Goal: Information Seeking & Learning: Learn about a topic

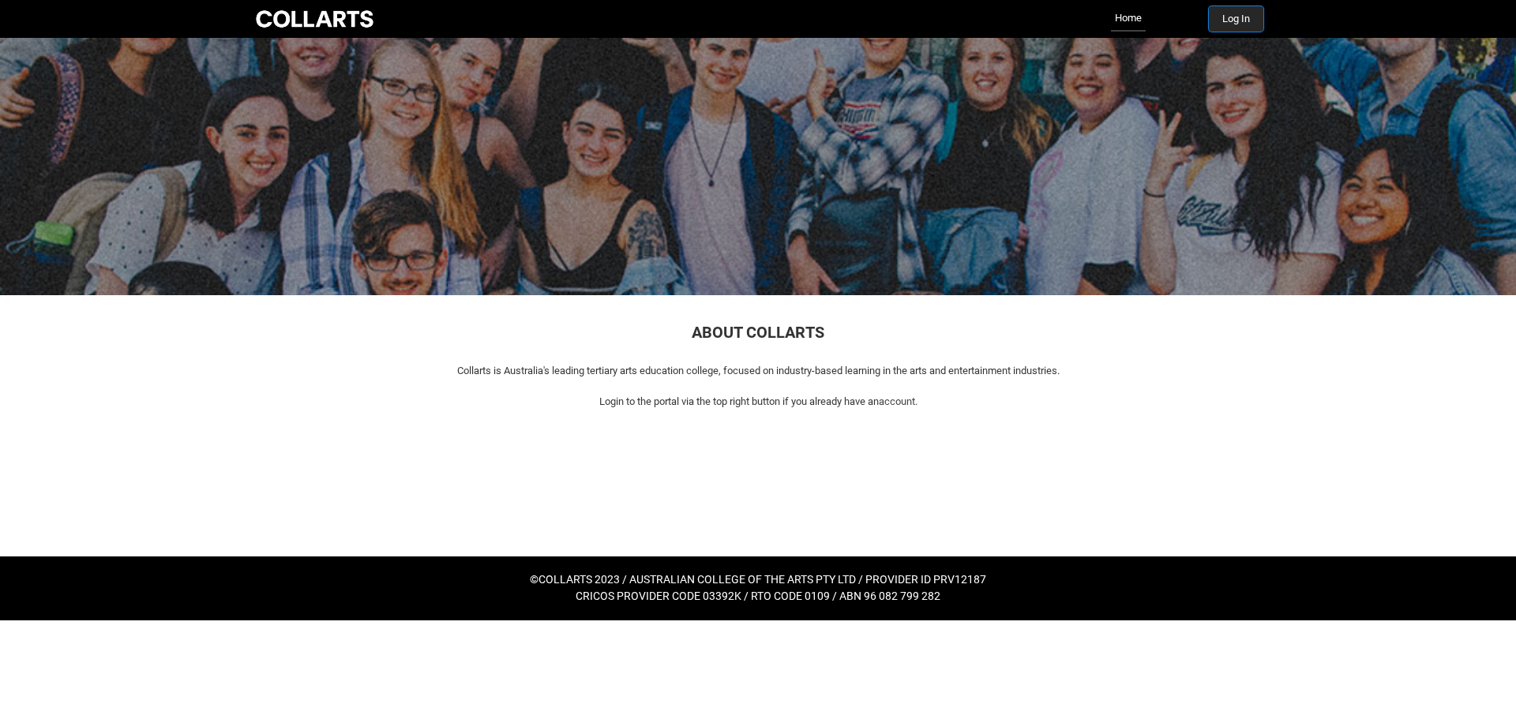
click at [1230, 19] on button "Log In" at bounding box center [1236, 18] width 54 height 25
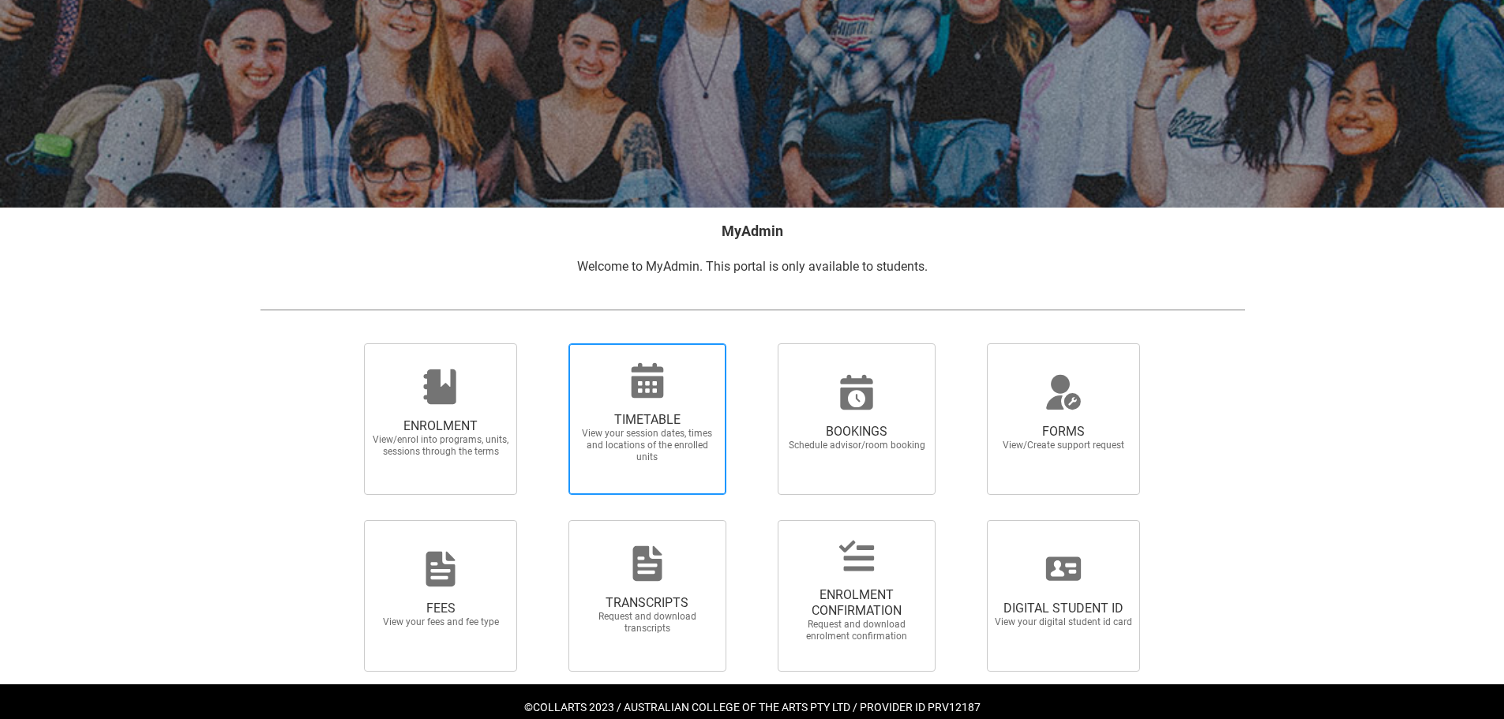
scroll to position [137, 0]
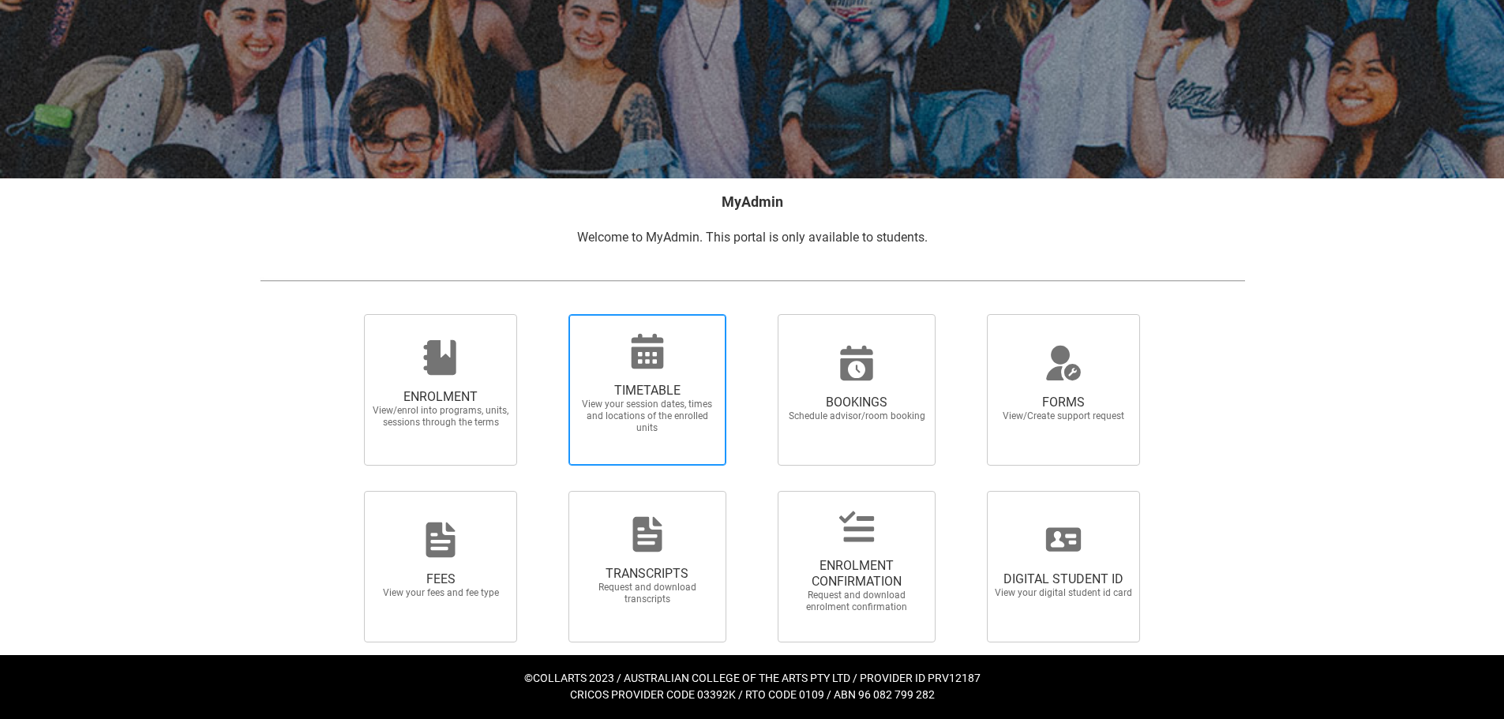
click at [698, 451] on span "TIMETABLE View your session dates, times and locations of the enrolled units" at bounding box center [648, 390] width 158 height 152
click at [549, 314] on input "TIMETABLE View your session dates, times and locations of the enrolled units" at bounding box center [548, 314] width 1 height 1
radio input "true"
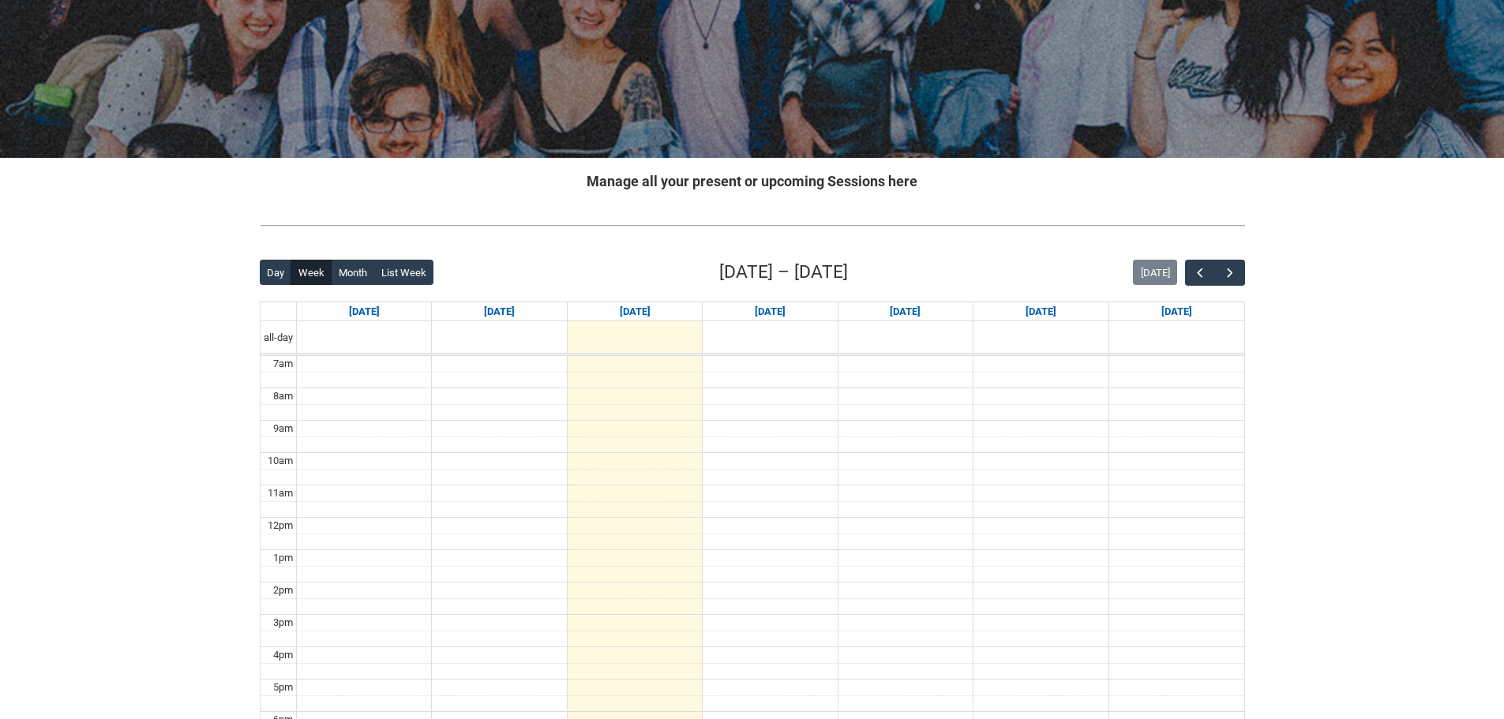
scroll to position [237, 0]
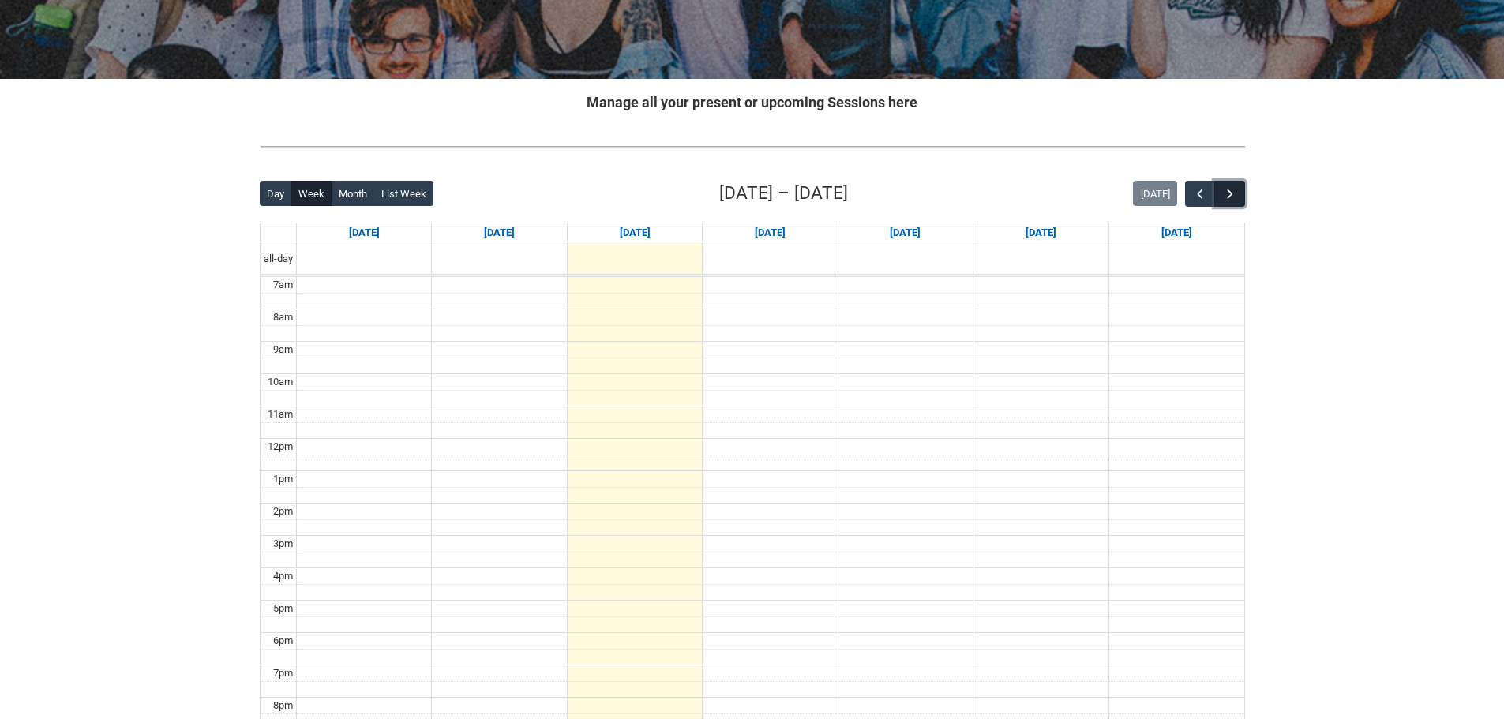
click at [1241, 187] on button "button" at bounding box center [1230, 194] width 30 height 26
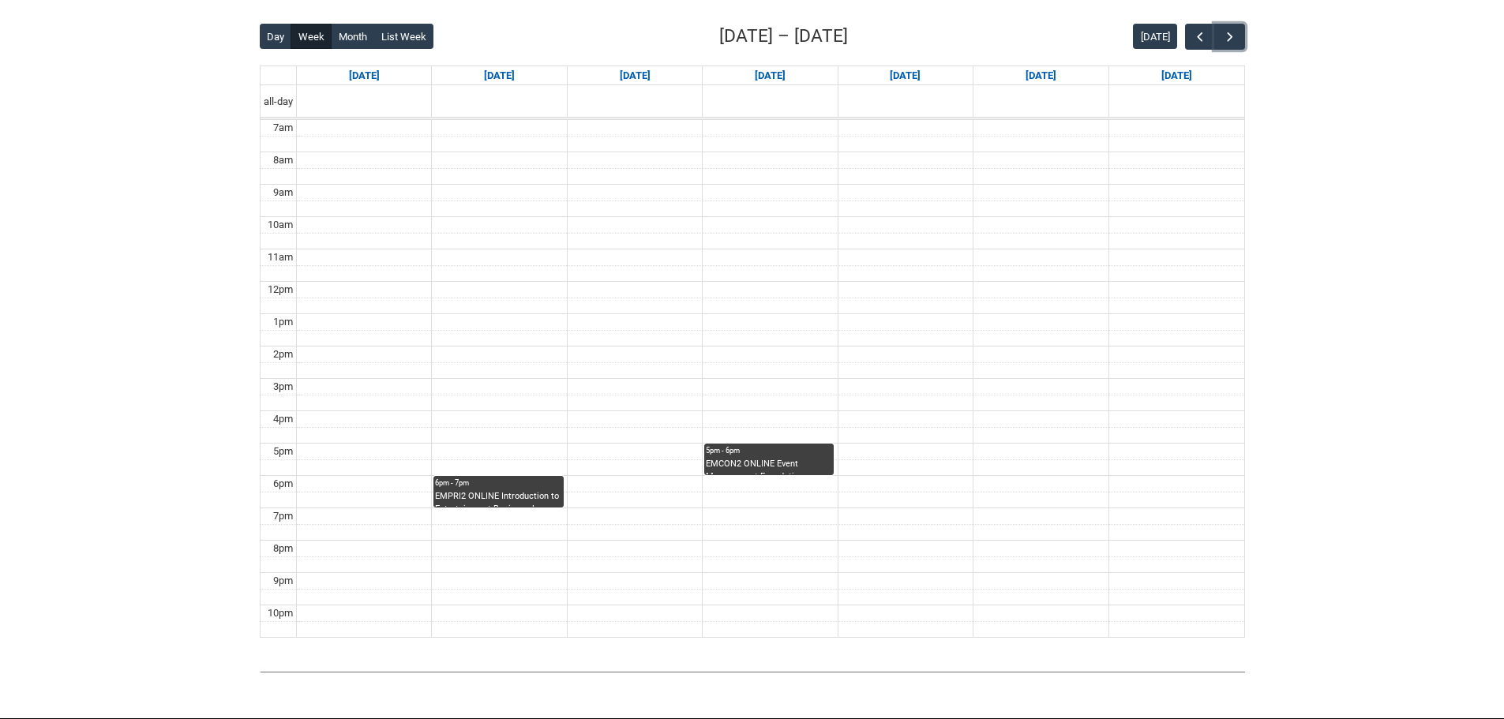
scroll to position [395, 0]
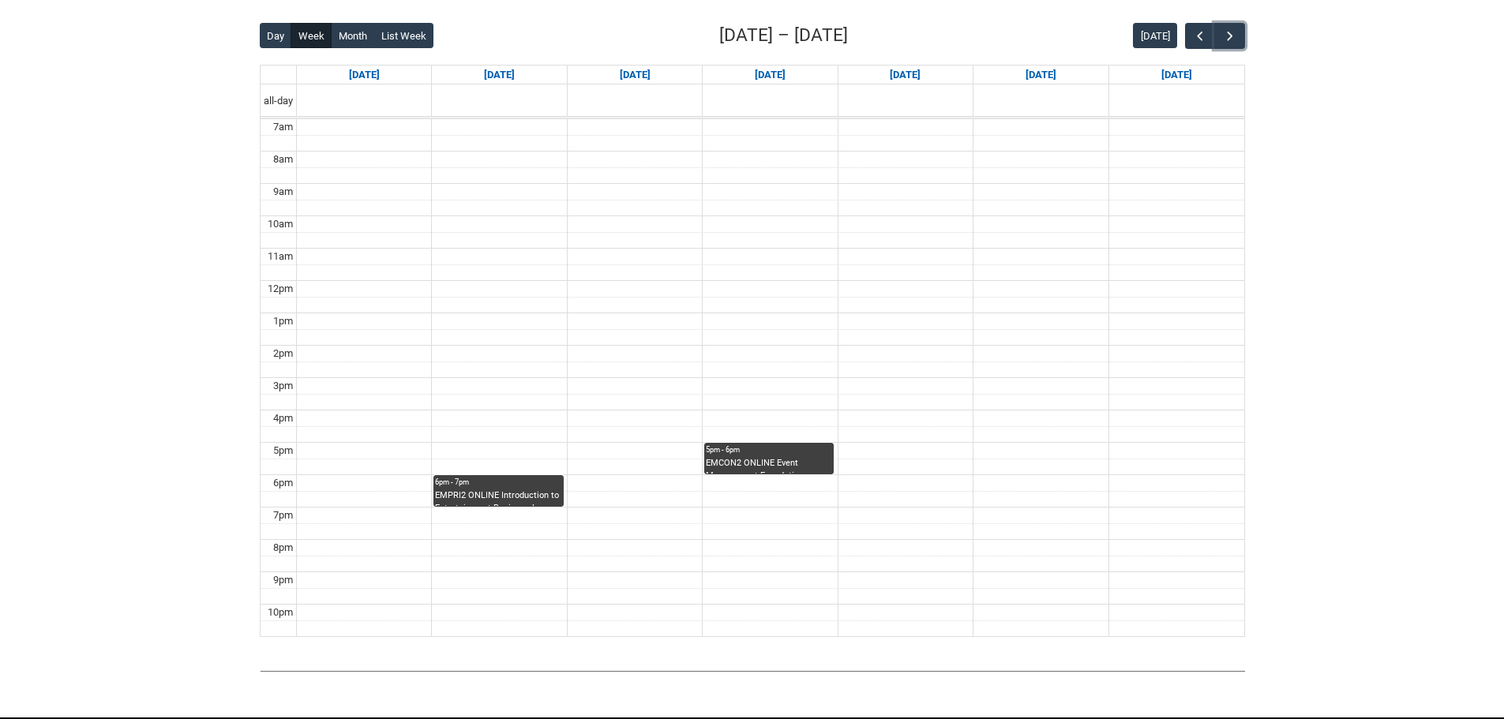
click at [512, 486] on div "6pm - 7pm" at bounding box center [498, 482] width 126 height 11
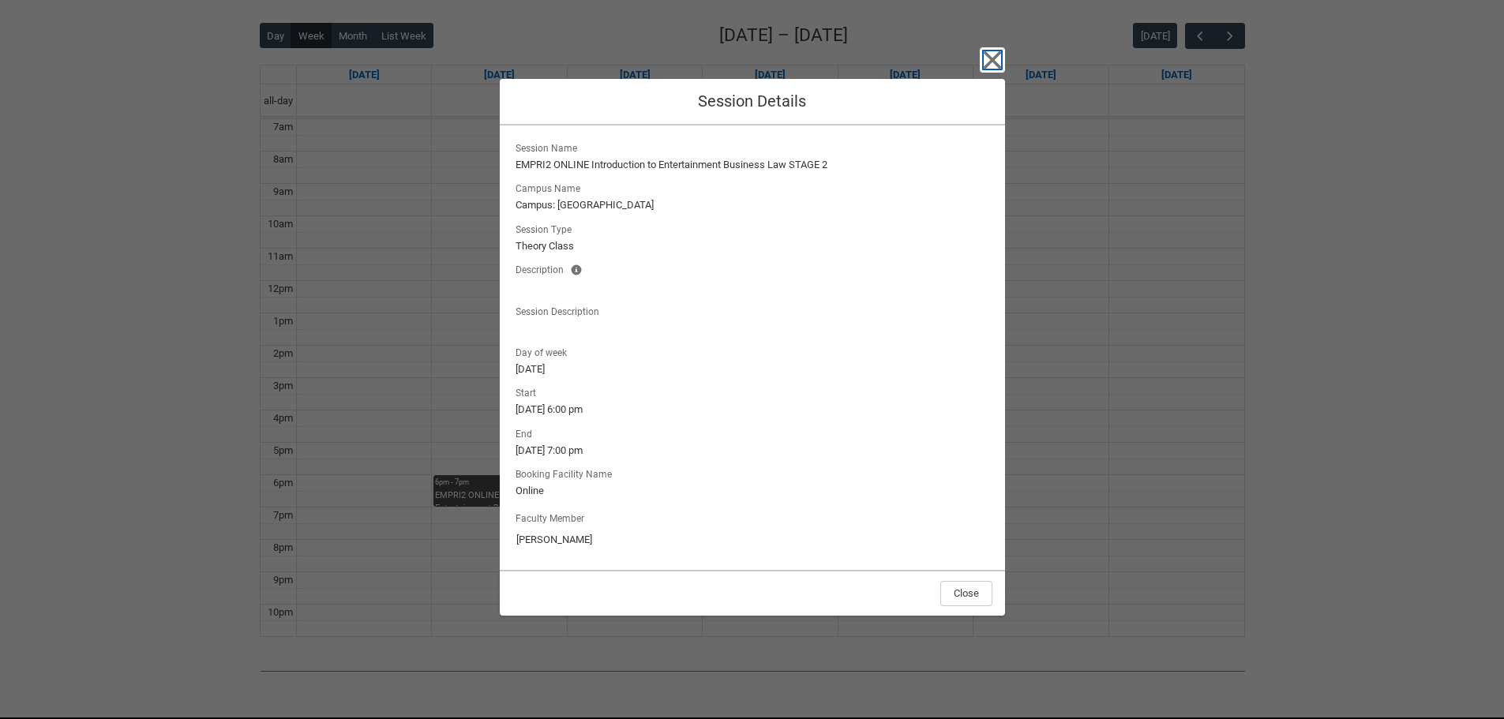
click at [984, 51] on icon "button" at bounding box center [992, 59] width 25 height 25
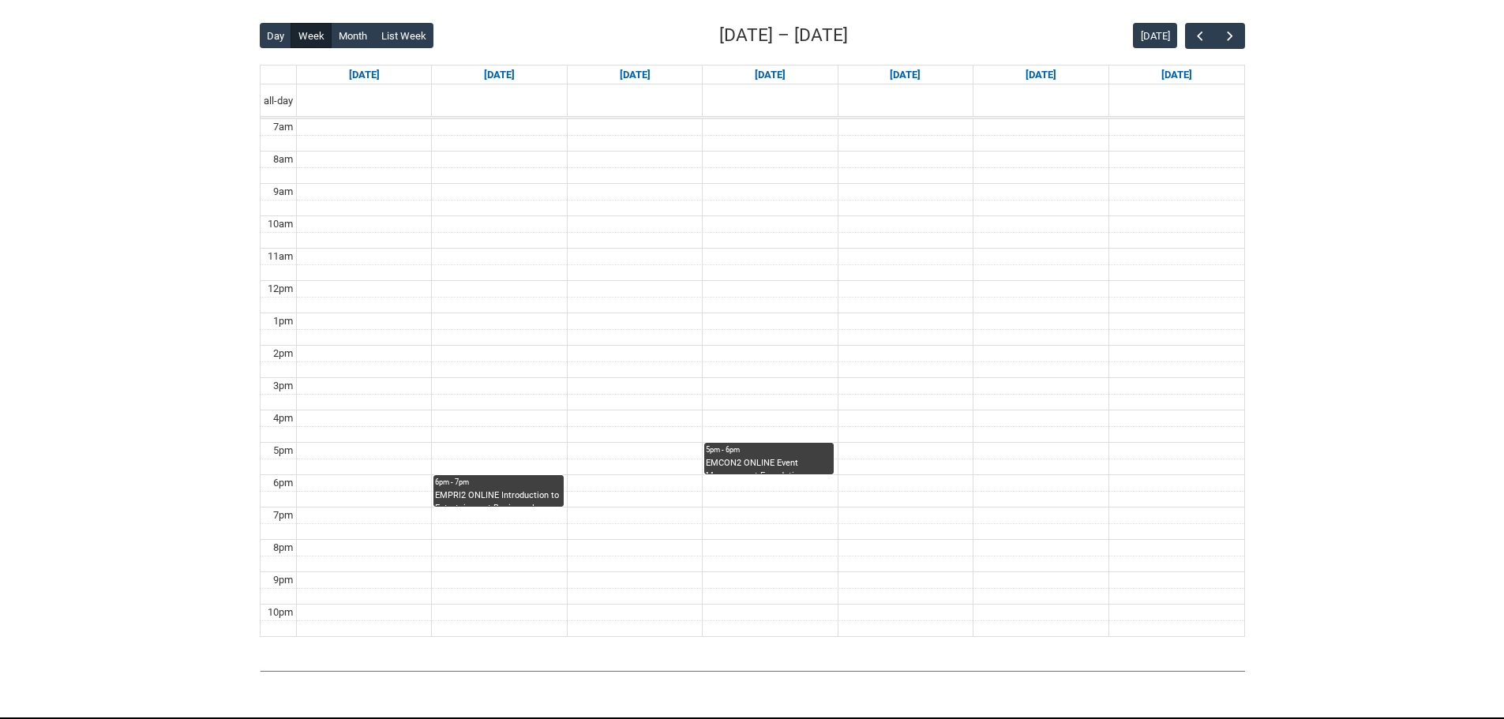
click at [783, 462] on div "EMCON2 ONLINE Event Management Foundations STAGE 2 | Online | [PERSON_NAME]" at bounding box center [769, 465] width 126 height 17
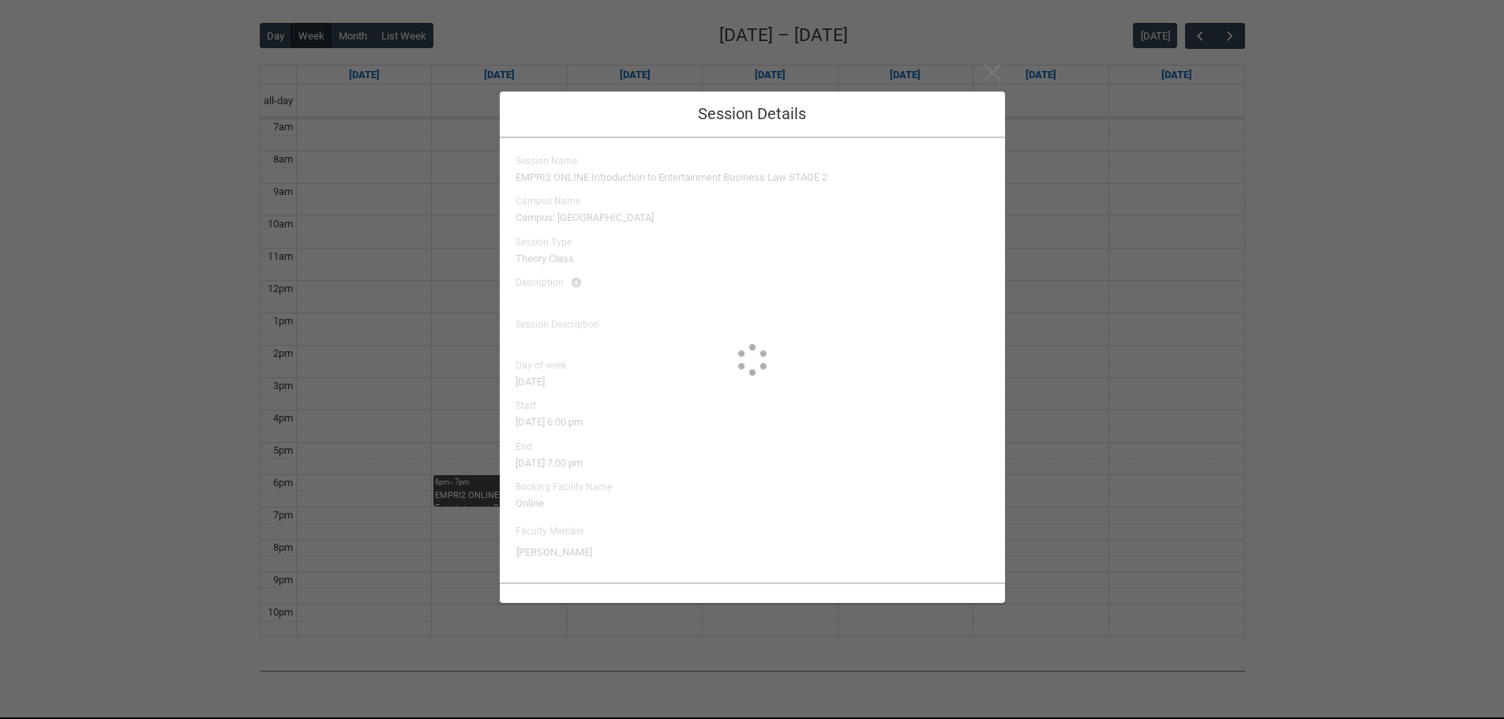
type input "[PERSON_NAME]"
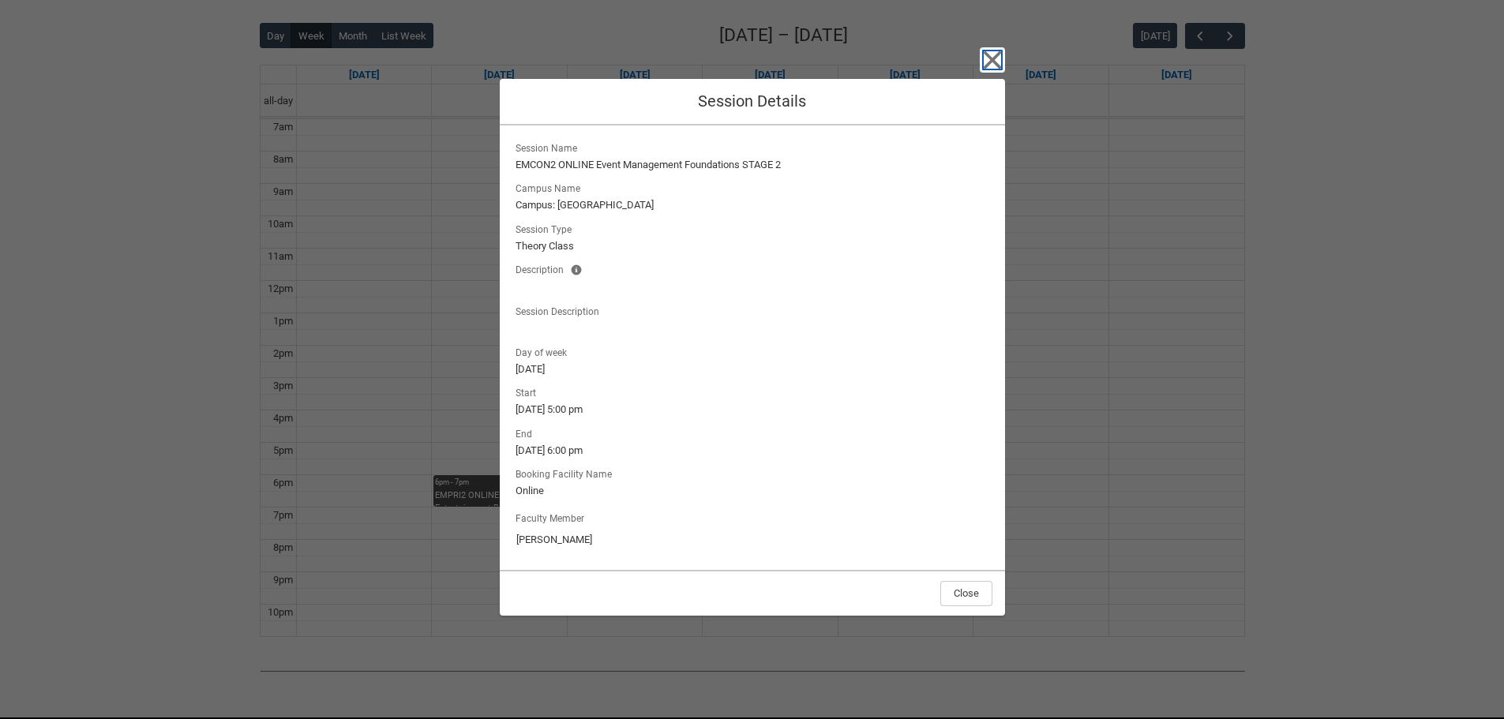
click at [980, 66] on icon "button" at bounding box center [992, 59] width 25 height 25
